Goal: Information Seeking & Learning: Learn about a topic

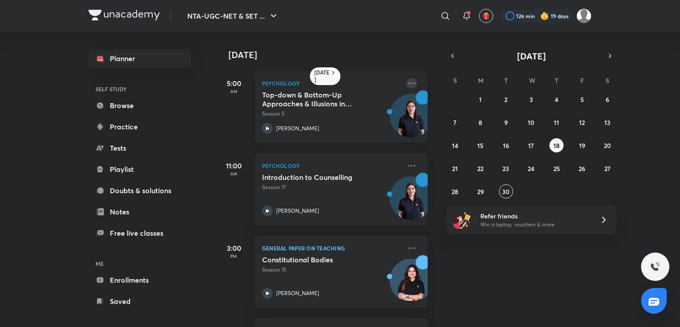
click at [399, 83] on icon at bounding box center [411, 83] width 11 height 11
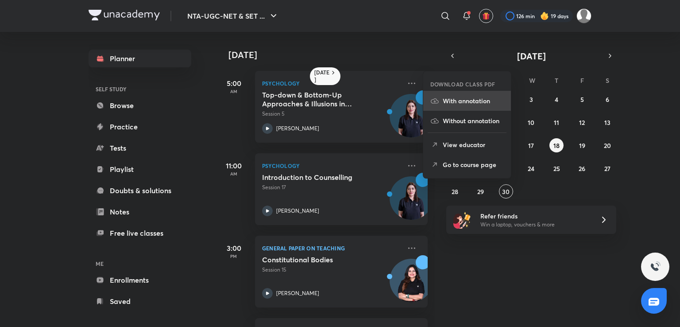
click at [399, 97] on p "With annotation" at bounding box center [473, 100] width 61 height 9
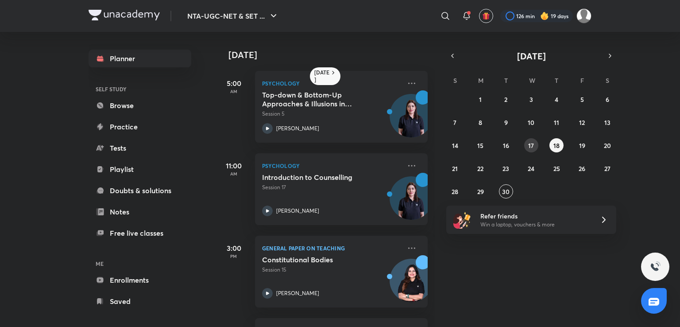
click at [399, 144] on button "17" at bounding box center [531, 145] width 14 height 14
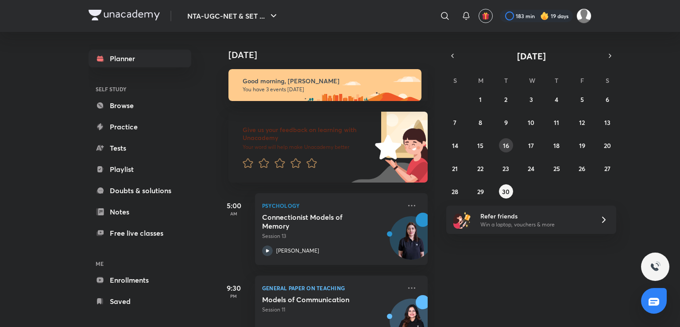
click at [503, 145] on abbr "16" at bounding box center [506, 145] width 6 height 8
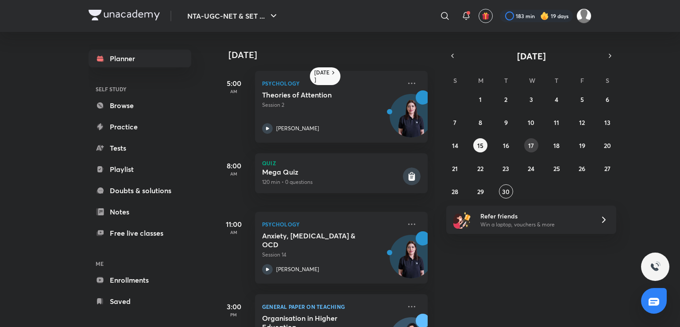
click at [533, 142] on abbr "17" at bounding box center [531, 145] width 6 height 8
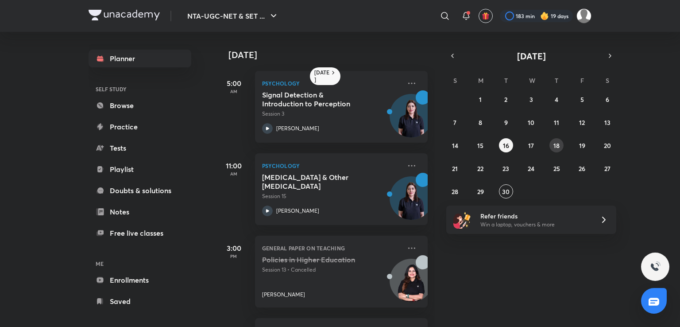
click at [555, 145] on abbr "18" at bounding box center [556, 145] width 6 height 8
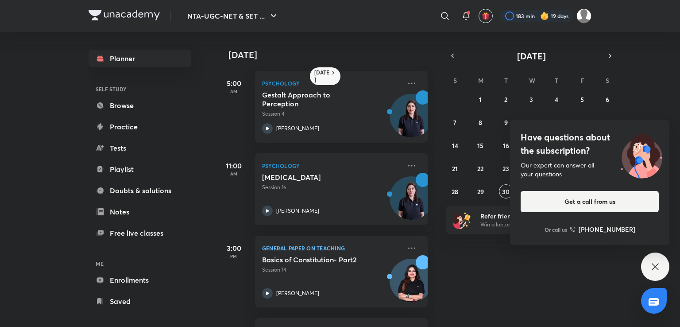
click at [654, 271] on icon at bounding box center [655, 266] width 11 height 11
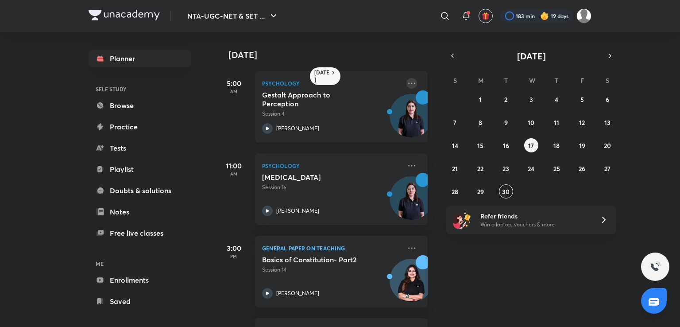
click at [406, 82] on icon at bounding box center [411, 83] width 11 height 11
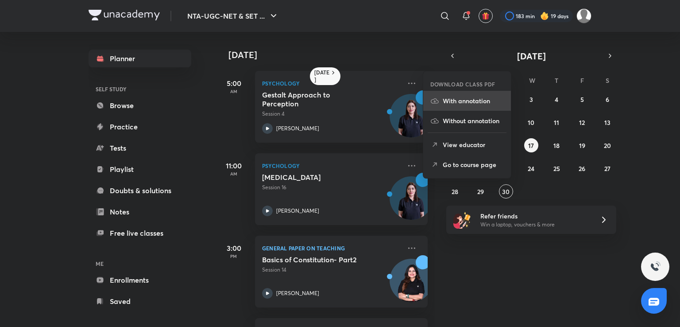
click at [455, 104] on p "With annotation" at bounding box center [473, 100] width 61 height 9
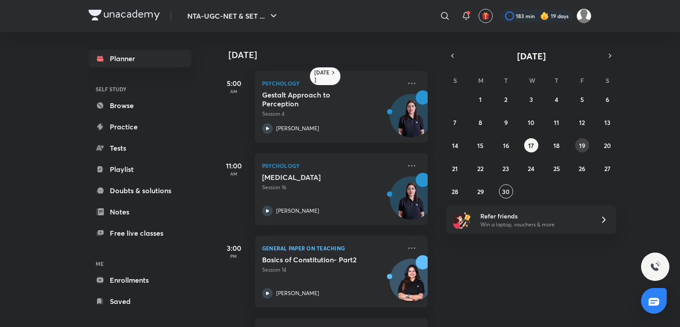
click at [579, 147] on abbr "19" at bounding box center [582, 145] width 6 height 8
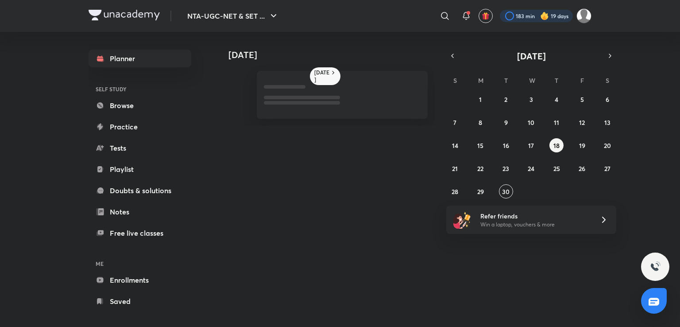
click at [515, 16] on div at bounding box center [536, 16] width 73 height 12
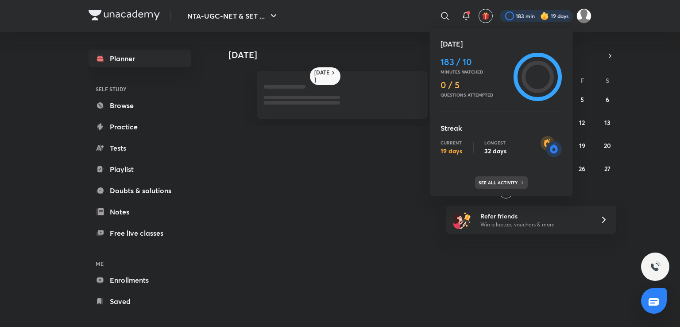
click at [504, 181] on p "See all activity" at bounding box center [499, 182] width 41 height 5
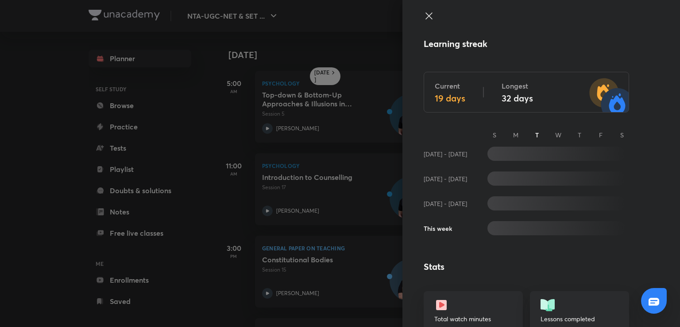
click at [424, 12] on icon at bounding box center [429, 16] width 11 height 11
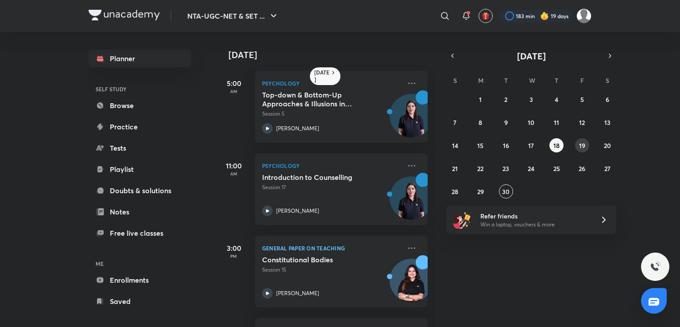
click at [585, 146] on abbr "19" at bounding box center [582, 145] width 6 height 8
click at [608, 141] on abbr "20" at bounding box center [607, 145] width 7 height 8
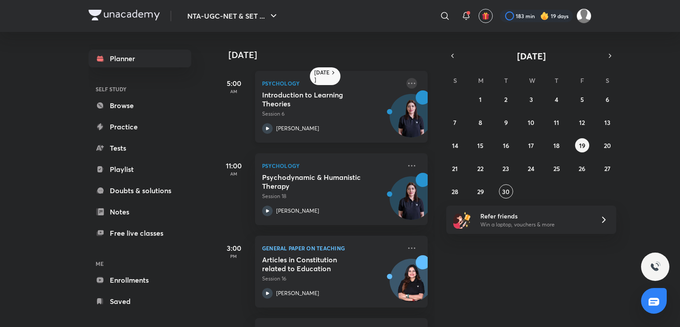
click at [406, 85] on icon at bounding box center [411, 83] width 11 height 11
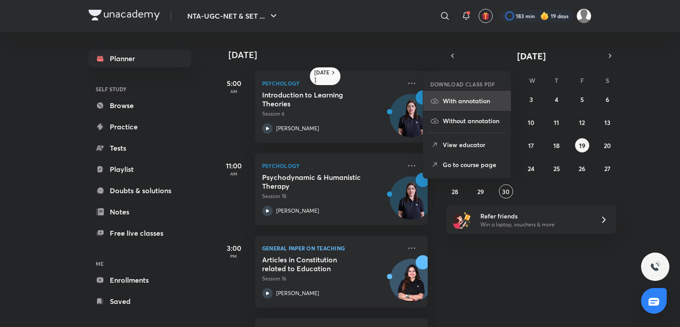
click at [464, 104] on p "With annotation" at bounding box center [473, 100] width 61 height 9
